Goal: Register for event/course

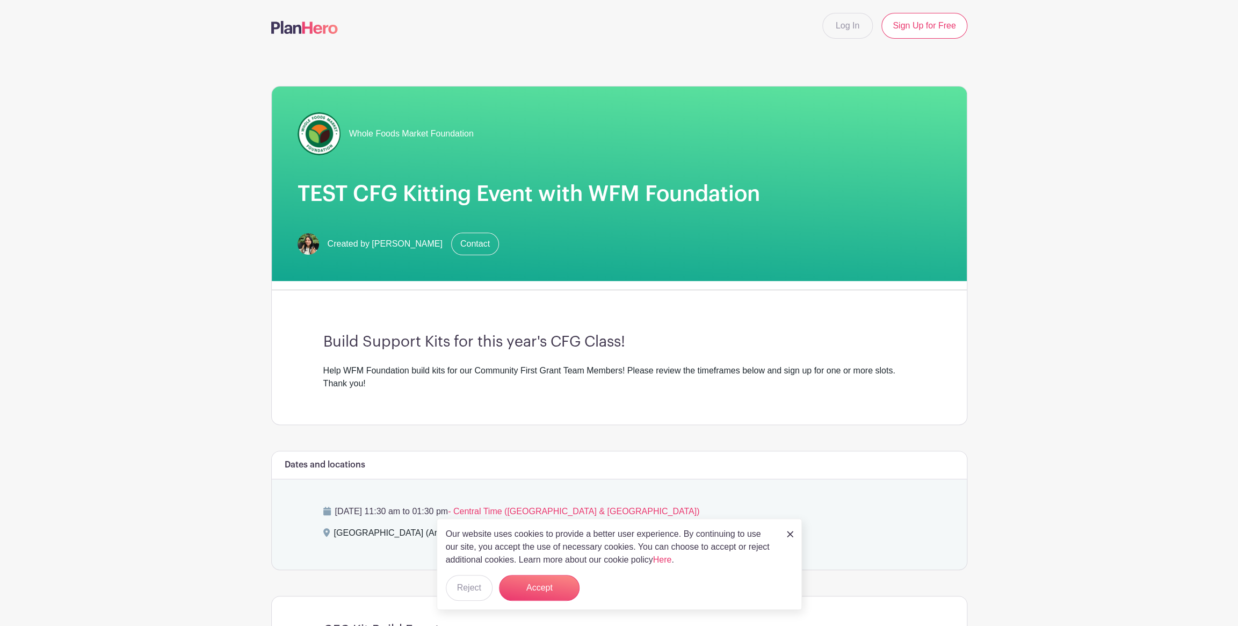
drag, startPoint x: 1180, startPoint y: 261, endPoint x: 1170, endPoint y: 265, distance: 11.4
click at [1180, 261] on main "Log In Sign Up for Free Whole Foods Market Foundation TEST CFG Kitting Event wi…" at bounding box center [619, 541] width 1238 height 1083
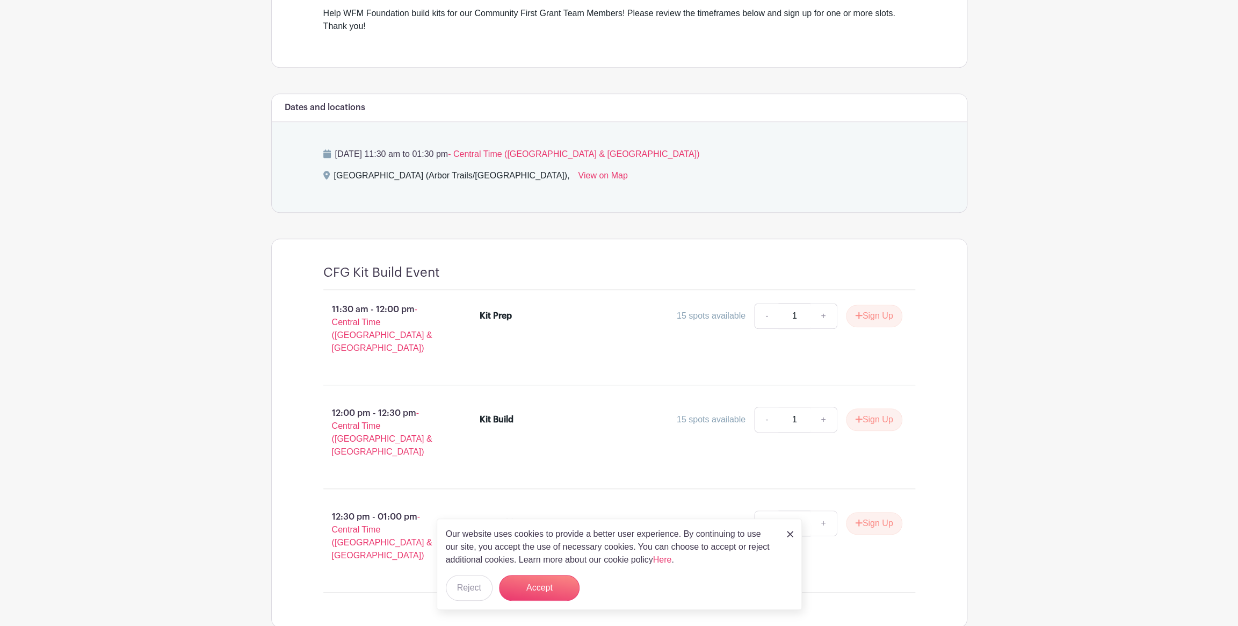
scroll to position [376, 0]
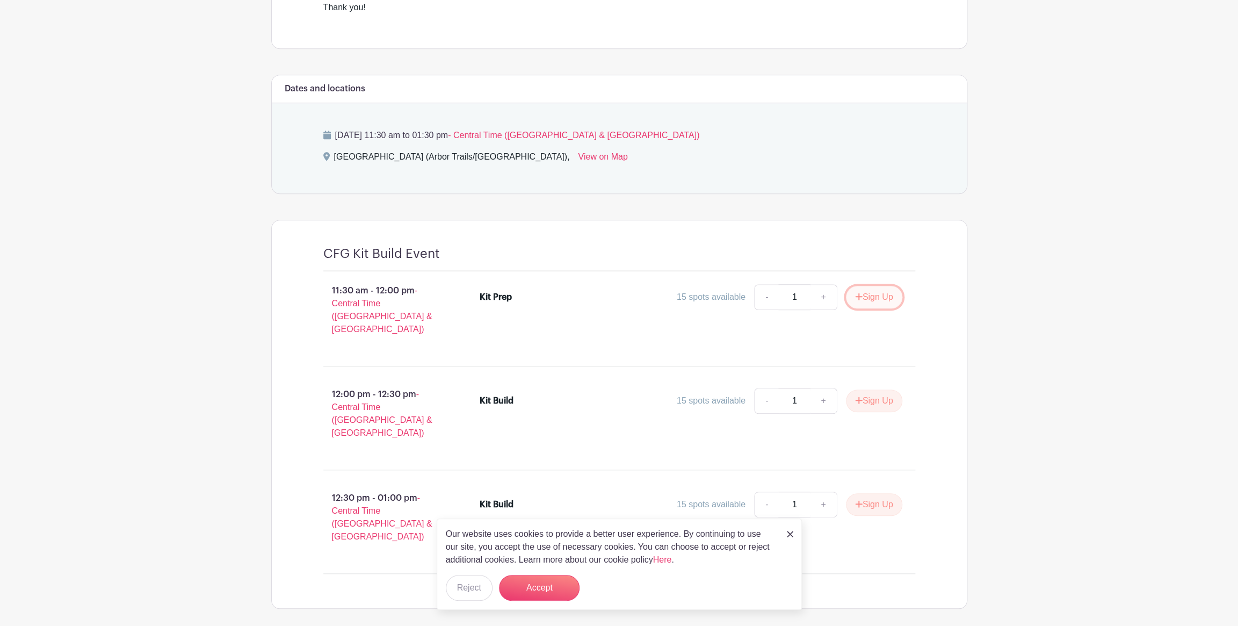
drag, startPoint x: 854, startPoint y: 297, endPoint x: 866, endPoint y: 302, distance: 13.0
click at [856, 298] on icon "submit" at bounding box center [859, 296] width 8 height 9
click at [910, 602] on link "Review & Confirm Signups" at bounding box center [904, 597] width 125 height 26
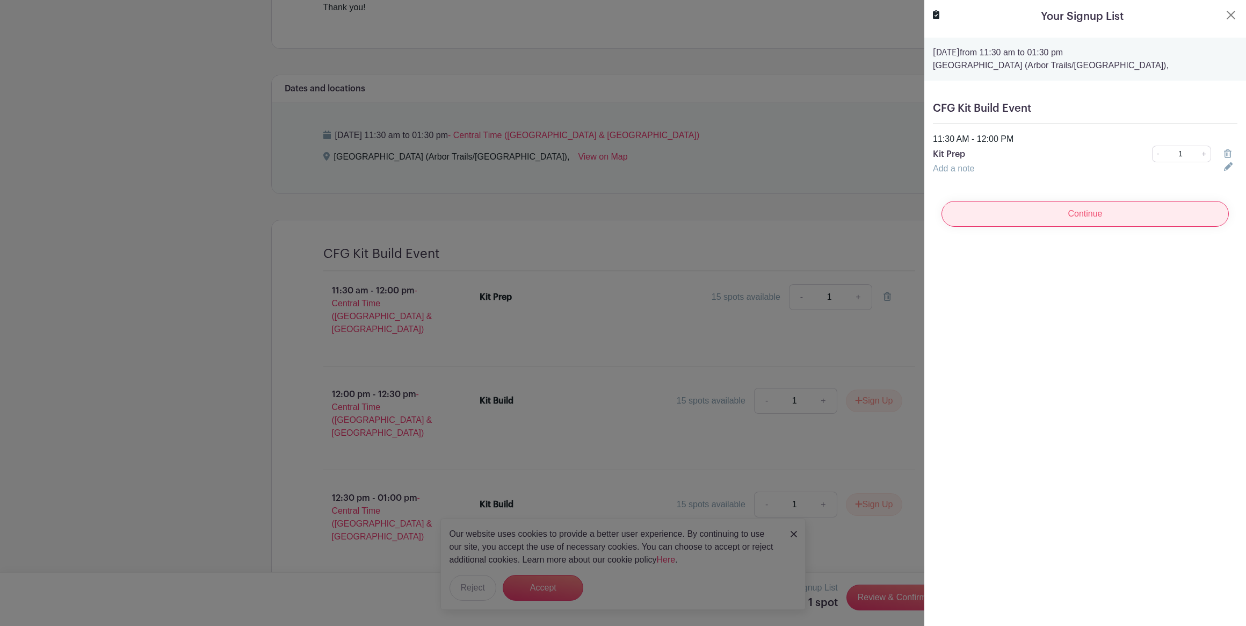
click at [1044, 205] on input "Continue" at bounding box center [1084, 214] width 287 height 26
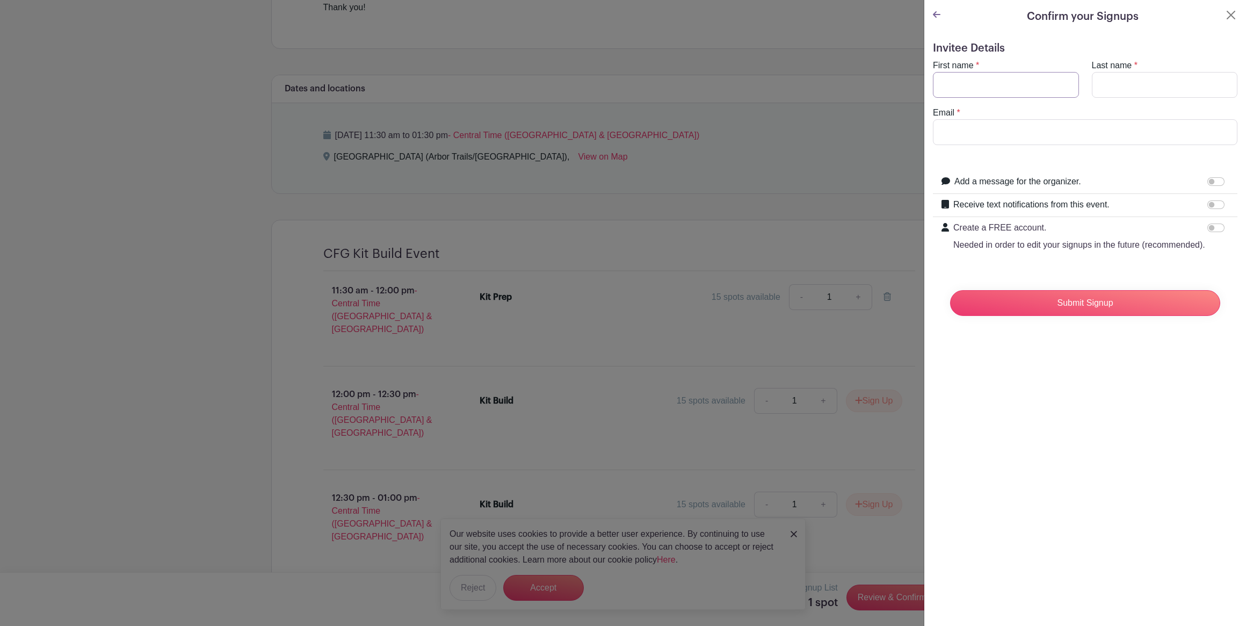
click at [983, 85] on input "First name" at bounding box center [1006, 85] width 146 height 26
type input "[PERSON_NAME]"
drag, startPoint x: 994, startPoint y: 132, endPoint x: 1001, endPoint y: 133, distance: 7.1
click at [994, 132] on input "Email" at bounding box center [1085, 132] width 304 height 26
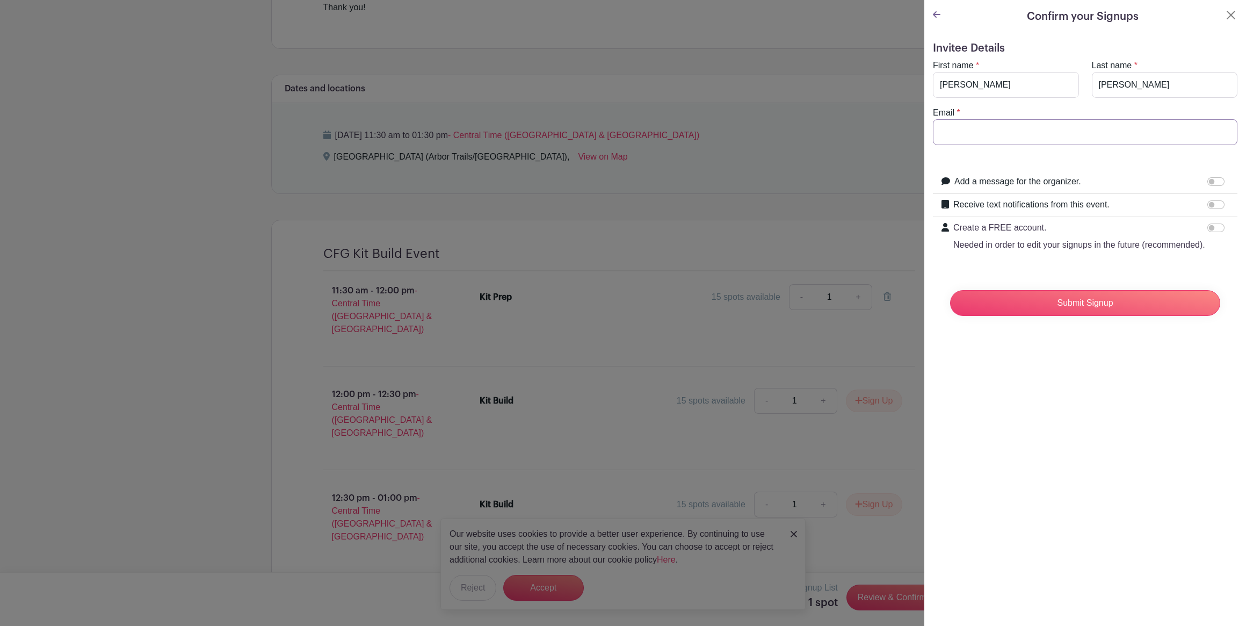
type input "[PERSON_NAME][EMAIL_ADDRESS][PERSON_NAME][DOMAIN_NAME]"
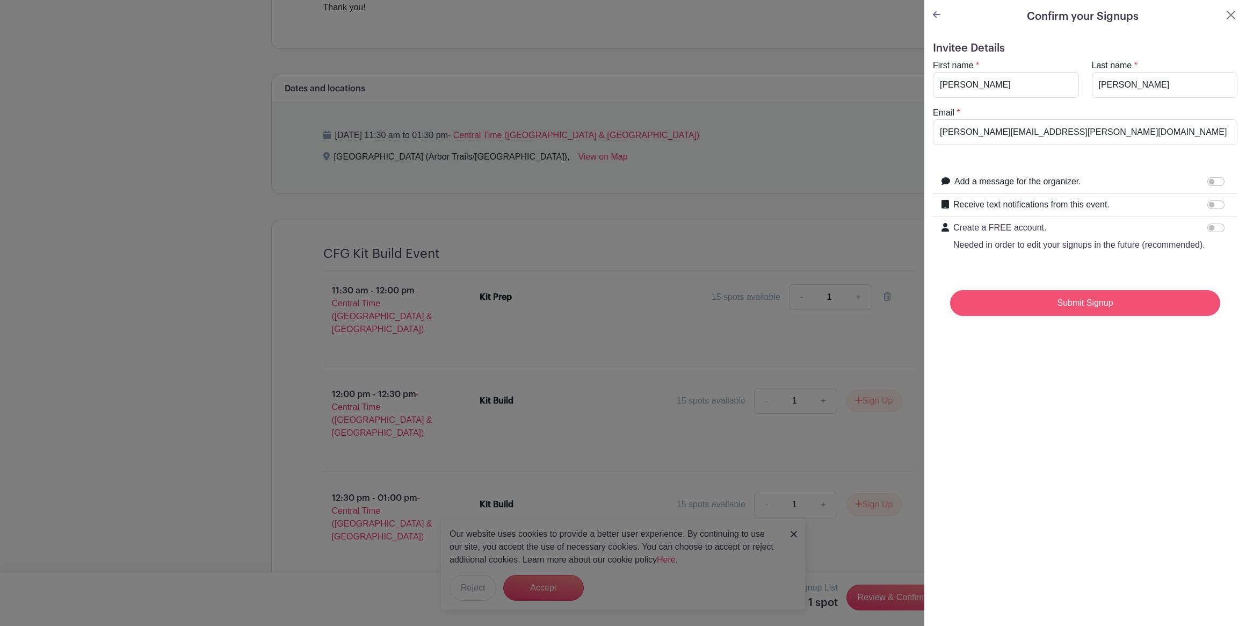
click at [1074, 316] on input "Submit Signup" at bounding box center [1085, 303] width 270 height 26
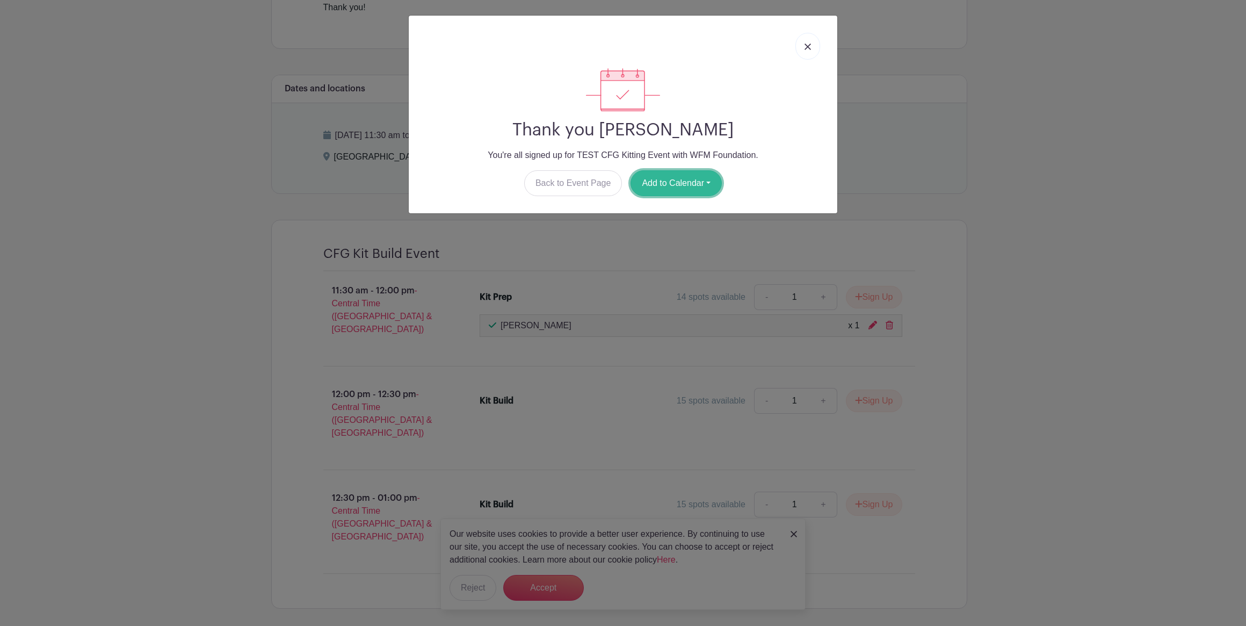
click at [680, 184] on button "Add to Calendar" at bounding box center [675, 183] width 91 height 26
click at [676, 227] on link "Outlook" at bounding box center [673, 227] width 85 height 17
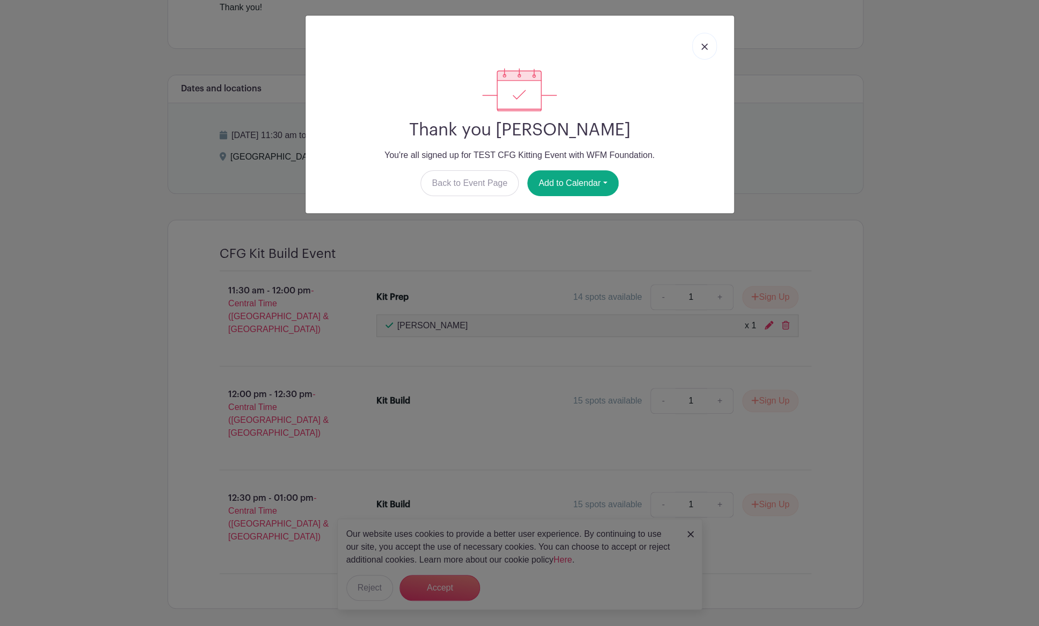
click at [711, 42] on link at bounding box center [704, 46] width 25 height 27
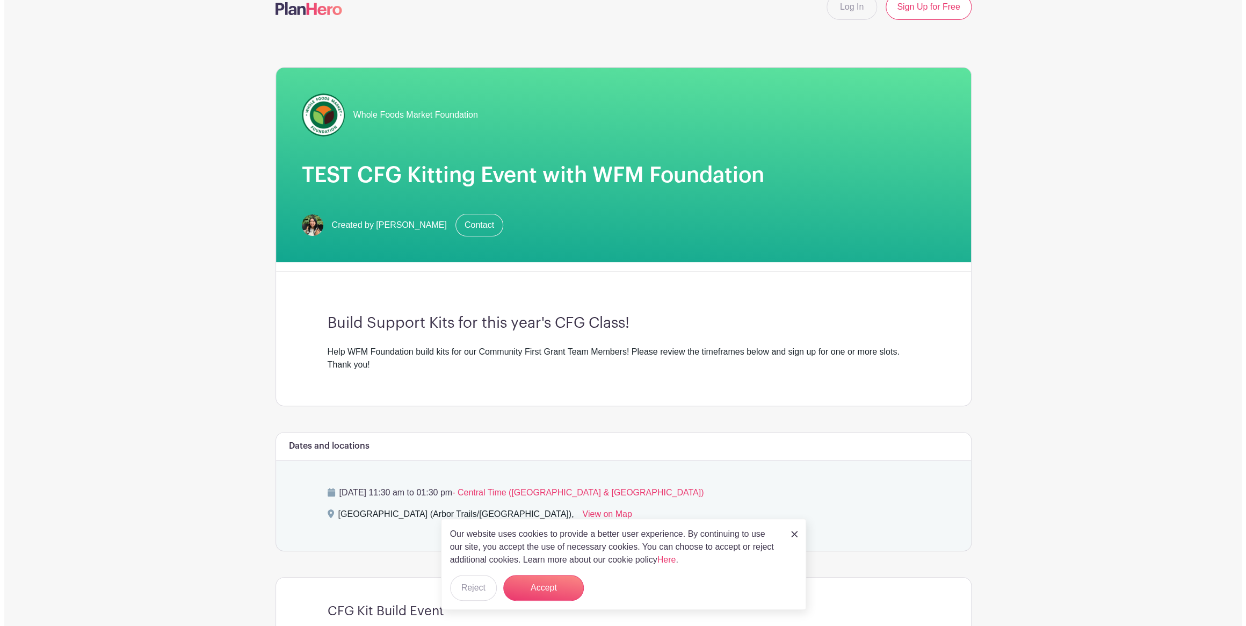
scroll to position [0, 0]
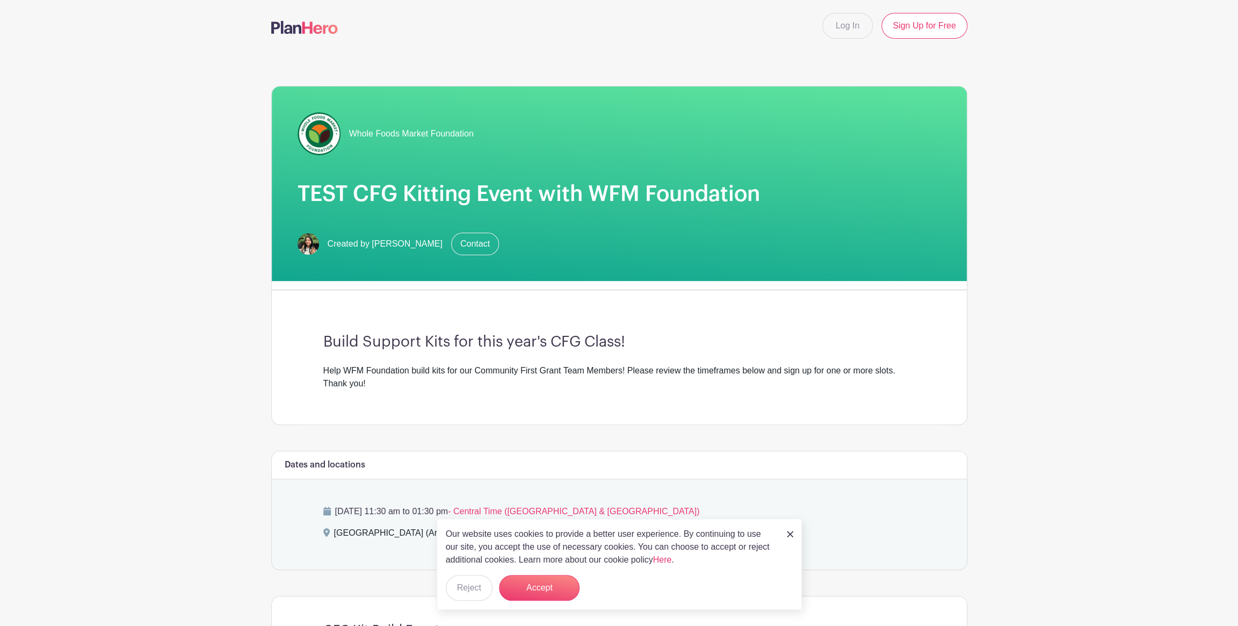
drag, startPoint x: 304, startPoint y: 20, endPoint x: 316, endPoint y: 4, distance: 19.9
click at [304, 20] on link at bounding box center [304, 28] width 67 height 19
